Goal: Navigation & Orientation: Find specific page/section

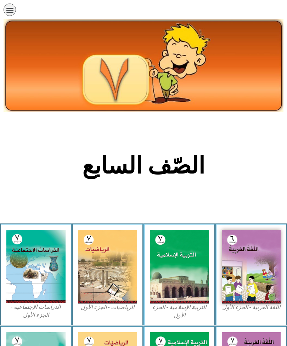
scroll to position [189, 0]
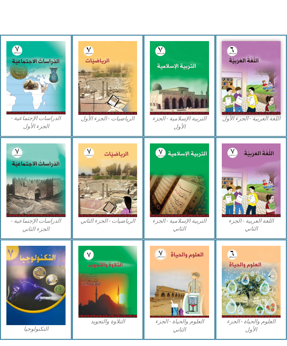
click at [254, 91] on img at bounding box center [251, 78] width 59 height 74
click at [264, 81] on img at bounding box center [251, 78] width 59 height 74
click at [246, 87] on img at bounding box center [251, 78] width 59 height 74
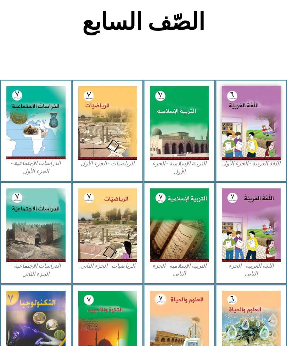
scroll to position [144, 0]
click at [255, 121] on img at bounding box center [251, 123] width 59 height 74
click at [256, 124] on img at bounding box center [251, 123] width 59 height 74
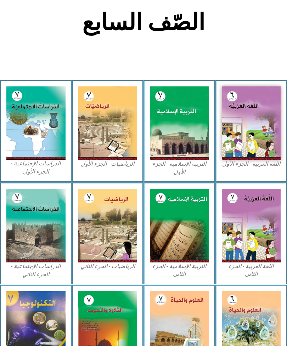
click at [237, 125] on img at bounding box center [251, 123] width 59 height 74
click at [244, 113] on img at bounding box center [251, 123] width 59 height 74
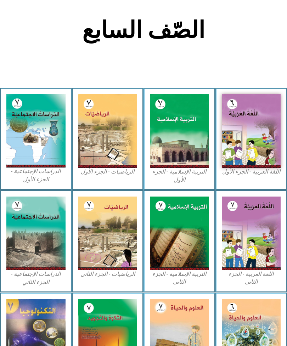
scroll to position [135, 0]
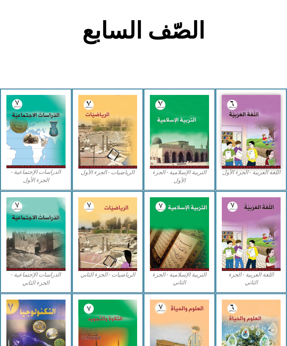
click at [258, 144] on img at bounding box center [251, 132] width 59 height 74
click at [238, 165] on img at bounding box center [251, 132] width 59 height 74
click at [241, 167] on img at bounding box center [251, 132] width 59 height 74
click at [182, 151] on img at bounding box center [179, 132] width 59 height 74
click at [189, 137] on img at bounding box center [179, 132] width 59 height 74
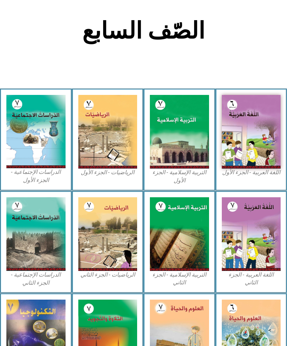
click at [193, 131] on img at bounding box center [179, 132] width 59 height 74
click at [239, 136] on img at bounding box center [251, 132] width 59 height 74
click at [256, 147] on img at bounding box center [251, 132] width 59 height 74
click at [178, 244] on img at bounding box center [179, 234] width 59 height 74
click at [185, 242] on img at bounding box center [179, 234] width 59 height 74
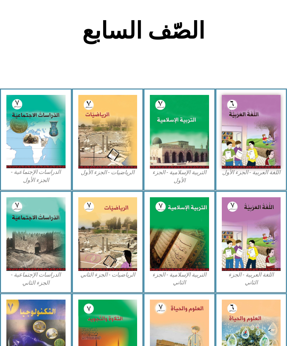
click at [187, 236] on img at bounding box center [179, 234] width 59 height 74
click at [184, 250] on img at bounding box center [179, 234] width 59 height 74
click at [185, 247] on img at bounding box center [179, 234] width 59 height 74
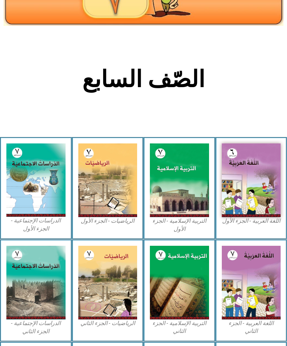
scroll to position [86, 0]
click at [194, 171] on img at bounding box center [179, 180] width 59 height 74
click at [196, 173] on img at bounding box center [179, 180] width 59 height 74
click at [194, 171] on img at bounding box center [179, 180] width 59 height 74
click at [181, 217] on img at bounding box center [179, 180] width 59 height 74
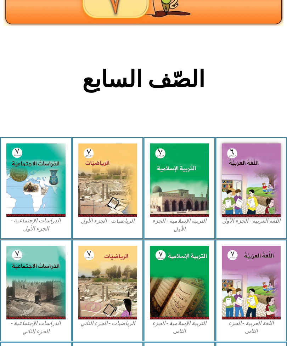
click at [180, 217] on img at bounding box center [179, 180] width 59 height 74
click at [172, 196] on img at bounding box center [179, 180] width 59 height 74
click at [173, 184] on img at bounding box center [179, 180] width 59 height 74
click at [176, 177] on img at bounding box center [179, 180] width 59 height 74
click at [183, 156] on img at bounding box center [179, 180] width 59 height 74
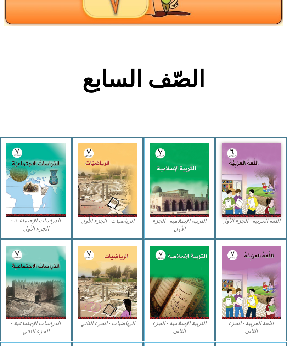
click at [168, 204] on img at bounding box center [179, 180] width 59 height 74
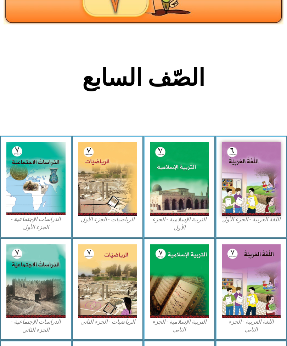
scroll to position [88, 0]
click at [189, 189] on img at bounding box center [179, 179] width 59 height 74
click at [188, 188] on img at bounding box center [179, 179] width 59 height 74
click at [182, 193] on img at bounding box center [179, 179] width 59 height 74
click at [168, 196] on img at bounding box center [179, 179] width 59 height 74
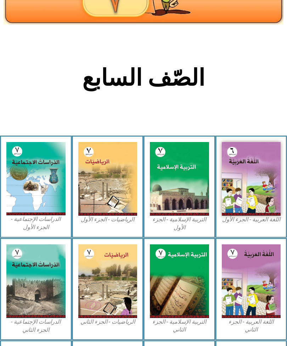
click at [181, 191] on img at bounding box center [179, 179] width 59 height 74
click at [191, 184] on img at bounding box center [179, 179] width 59 height 74
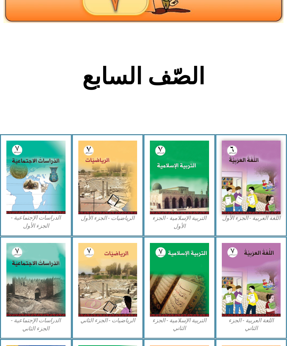
scroll to position [98, 0]
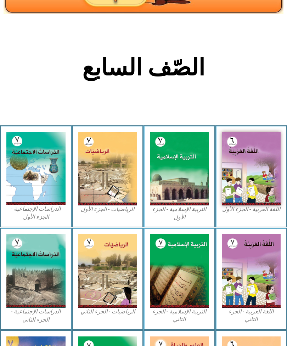
click at [185, 167] on img at bounding box center [179, 169] width 59 height 74
click at [180, 167] on img at bounding box center [179, 169] width 59 height 74
click at [185, 159] on img at bounding box center [179, 169] width 59 height 74
click at [173, 157] on img at bounding box center [179, 169] width 59 height 74
click at [187, 149] on img at bounding box center [179, 169] width 59 height 74
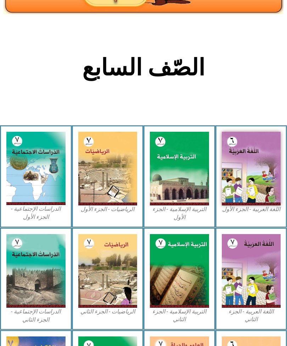
click at [208, 184] on img at bounding box center [179, 169] width 59 height 74
click at [182, 177] on img at bounding box center [179, 169] width 59 height 74
click at [184, 171] on img at bounding box center [179, 169] width 59 height 74
click at [103, 177] on img at bounding box center [107, 169] width 59 height 74
click at [182, 174] on img at bounding box center [179, 169] width 59 height 74
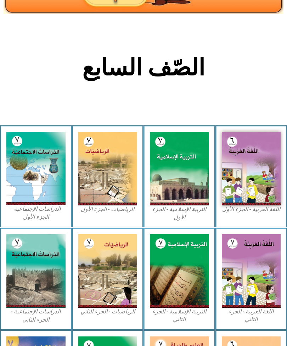
click at [59, 174] on img at bounding box center [35, 168] width 59 height 73
click at [28, 178] on img at bounding box center [35, 168] width 59 height 73
click at [92, 172] on img at bounding box center [107, 169] width 59 height 74
click at [169, 181] on img at bounding box center [179, 169] width 59 height 74
click at [97, 182] on img at bounding box center [107, 169] width 59 height 74
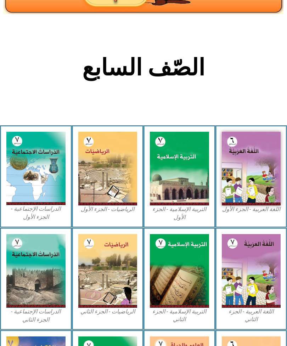
click at [37, 171] on img at bounding box center [35, 168] width 59 height 73
click at [92, 173] on img at bounding box center [107, 169] width 59 height 74
click at [166, 181] on img at bounding box center [179, 169] width 59 height 74
click at [175, 177] on img at bounding box center [179, 169] width 59 height 74
click at [178, 171] on img at bounding box center [179, 169] width 59 height 74
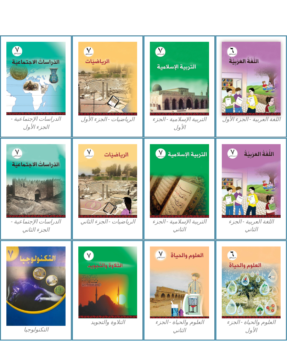
scroll to position [188, 0]
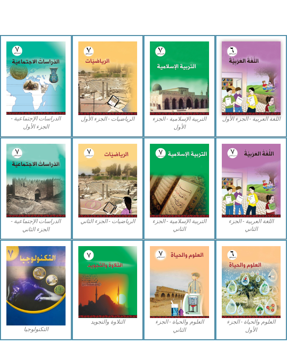
click at [183, 192] on img at bounding box center [179, 181] width 59 height 74
click at [228, 185] on img at bounding box center [251, 181] width 59 height 74
click at [185, 188] on img at bounding box center [179, 181] width 59 height 74
click at [57, 192] on img at bounding box center [35, 181] width 59 height 74
click at [189, 67] on img at bounding box center [179, 78] width 59 height 74
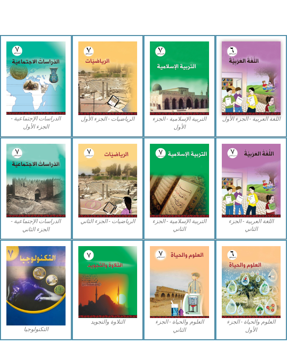
click at [193, 70] on img at bounding box center [179, 78] width 59 height 74
click at [188, 64] on img at bounding box center [179, 78] width 59 height 74
click at [239, 79] on img at bounding box center [251, 78] width 59 height 74
click at [191, 84] on img at bounding box center [179, 78] width 59 height 74
click at [103, 94] on img at bounding box center [107, 78] width 59 height 74
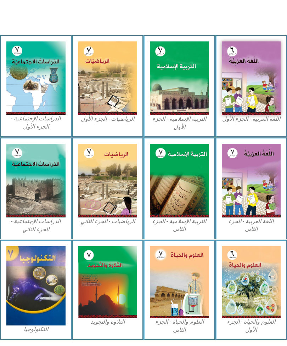
click at [40, 94] on img at bounding box center [35, 77] width 59 height 73
click at [255, 88] on img at bounding box center [251, 78] width 59 height 74
click at [194, 83] on img at bounding box center [179, 78] width 59 height 74
click at [251, 91] on img at bounding box center [251, 78] width 59 height 74
click at [188, 103] on img at bounding box center [179, 78] width 59 height 74
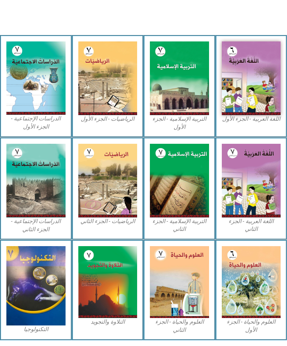
click at [95, 110] on img at bounding box center [107, 78] width 59 height 74
click at [48, 93] on img at bounding box center [35, 77] width 59 height 73
click at [246, 163] on img at bounding box center [251, 181] width 59 height 74
click at [188, 182] on img at bounding box center [179, 181] width 59 height 74
click at [114, 186] on img at bounding box center [107, 181] width 59 height 74
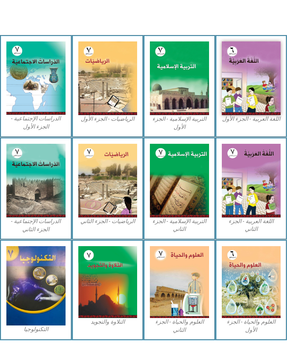
click at [58, 181] on img at bounding box center [35, 181] width 59 height 74
click at [254, 281] on img at bounding box center [251, 282] width 59 height 72
click at [160, 263] on img at bounding box center [179, 282] width 59 height 72
click at [99, 269] on img at bounding box center [107, 282] width 59 height 72
click at [65, 268] on img at bounding box center [35, 285] width 59 height 79
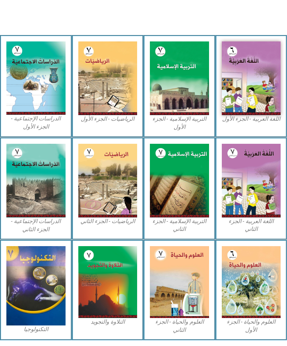
click at [182, 164] on img at bounding box center [179, 181] width 59 height 74
click at [200, 160] on img at bounding box center [179, 181] width 59 height 74
click at [97, 165] on img at bounding box center [107, 181] width 59 height 74
click at [101, 84] on img at bounding box center [107, 78] width 59 height 74
click at [105, 91] on img at bounding box center [107, 78] width 59 height 74
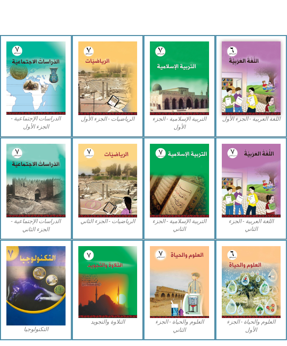
click at [107, 95] on img at bounding box center [107, 78] width 59 height 74
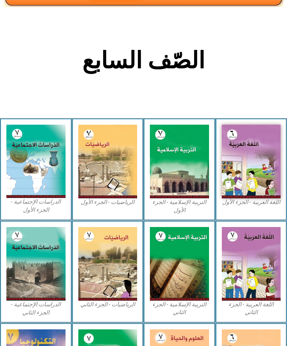
scroll to position [0, 0]
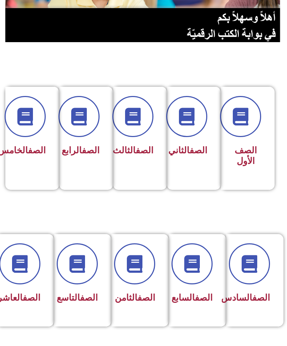
scroll to position [113, 0]
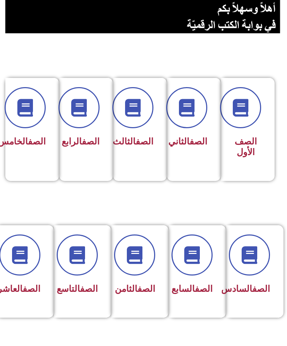
click at [213, 255] on div "الصف السابع" at bounding box center [195, 271] width 53 height 92
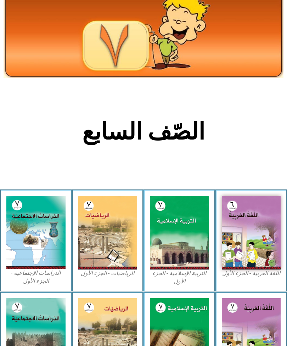
scroll to position [34, 0]
click at [196, 235] on img at bounding box center [179, 233] width 59 height 74
click at [190, 241] on img at bounding box center [179, 233] width 59 height 74
click at [191, 243] on img at bounding box center [179, 233] width 59 height 74
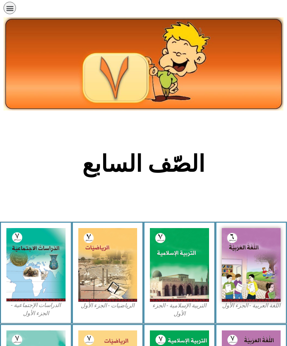
scroll to position [0, 0]
